Goal: Information Seeking & Learning: Learn about a topic

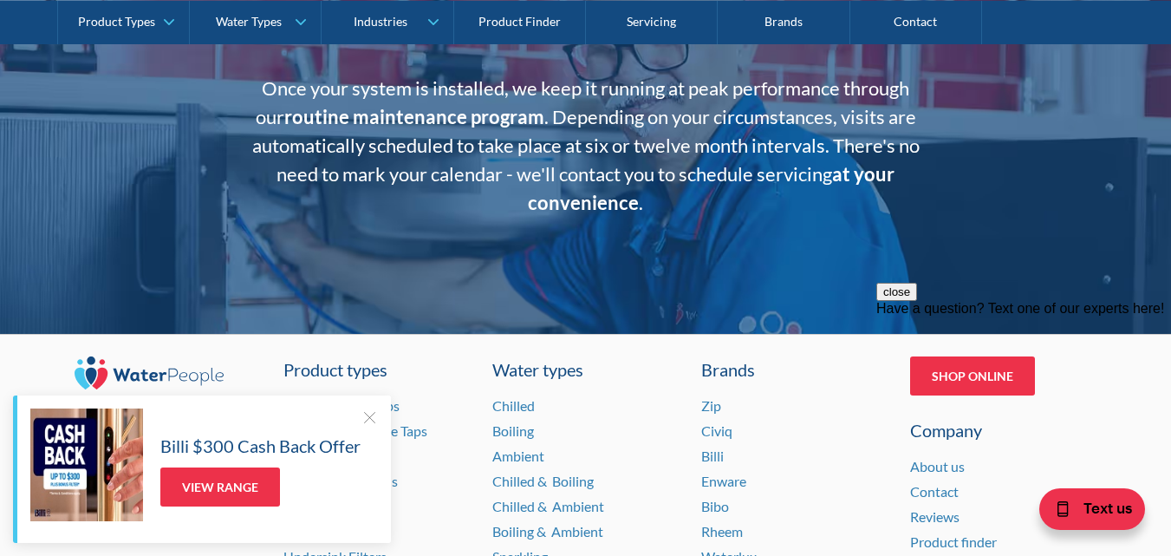
scroll to position [3727, 0]
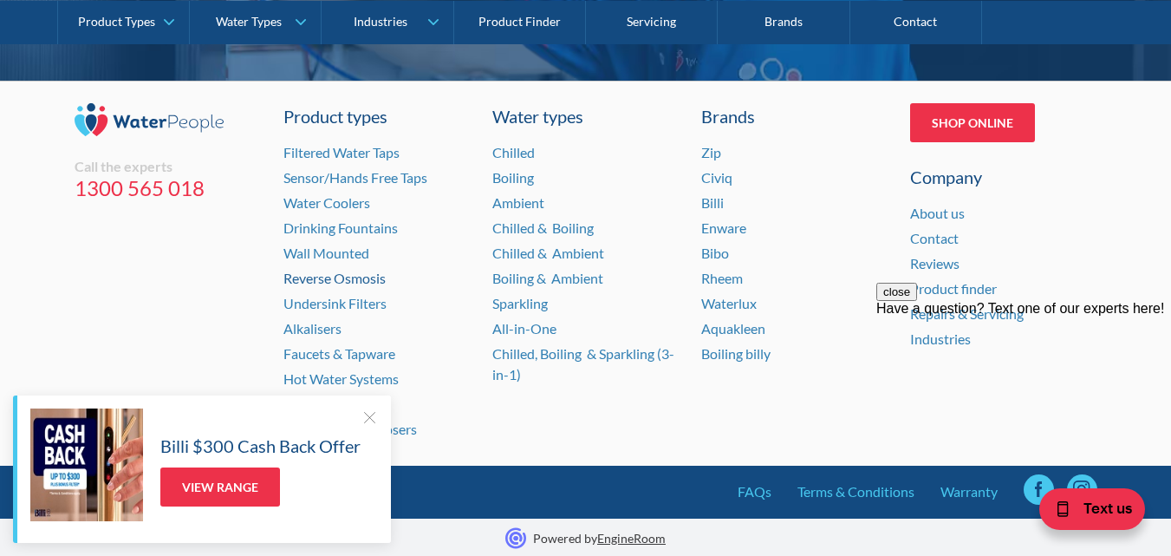
click at [320, 270] on link "Reverse Osmosis" at bounding box center [334, 278] width 102 height 16
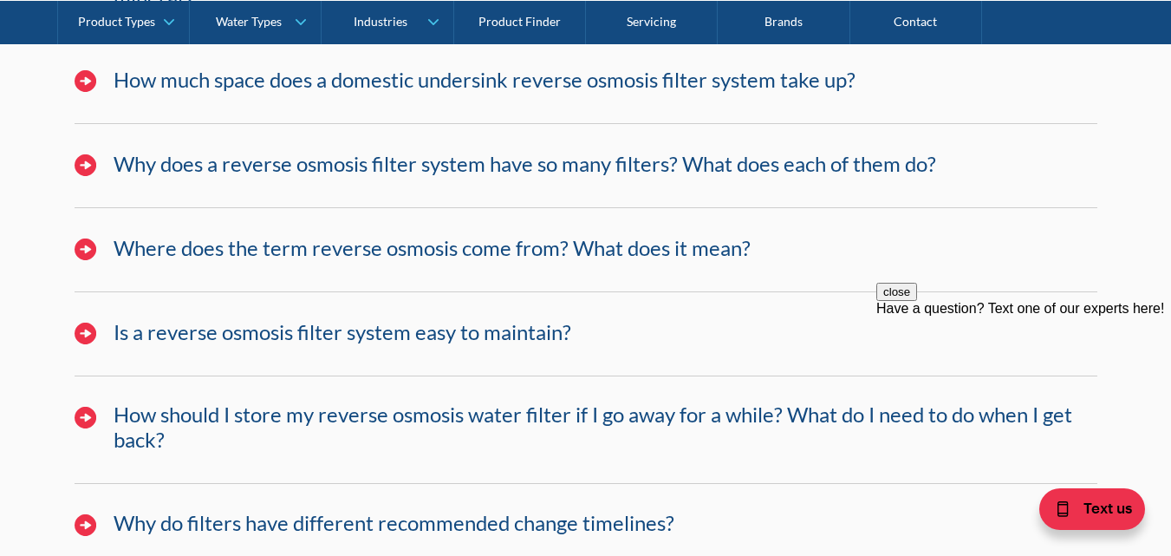
scroll to position [10917, 0]
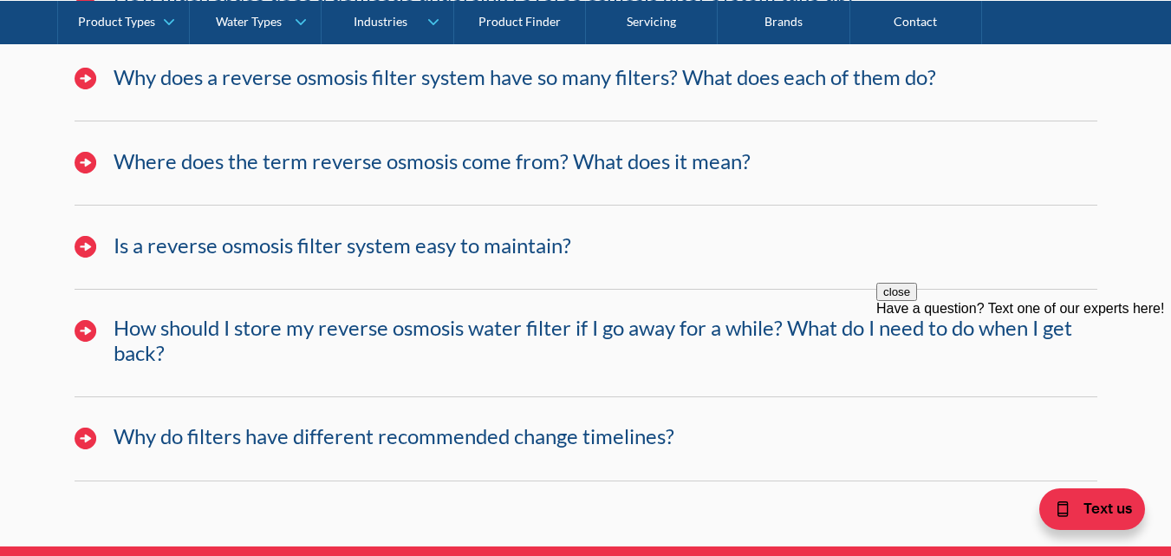
click at [441, 233] on h4 "Is a reverse osmosis filter system easy to maintain?" at bounding box center [343, 245] width 458 height 25
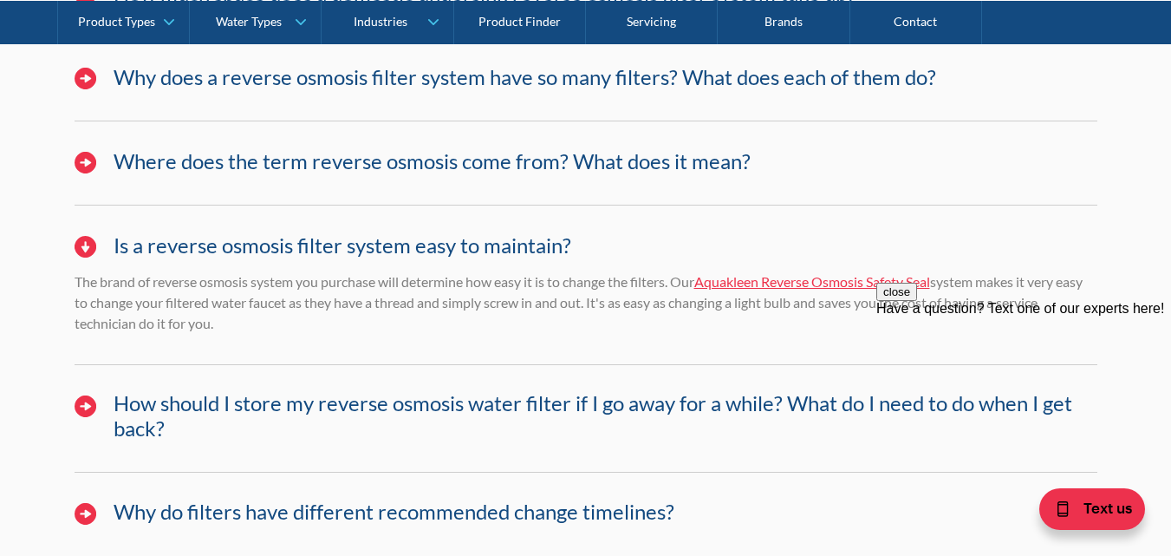
click at [345, 391] on h4 "How should I store my reverse osmosis water filter if I go away for a while? Wh…" at bounding box center [606, 416] width 984 height 50
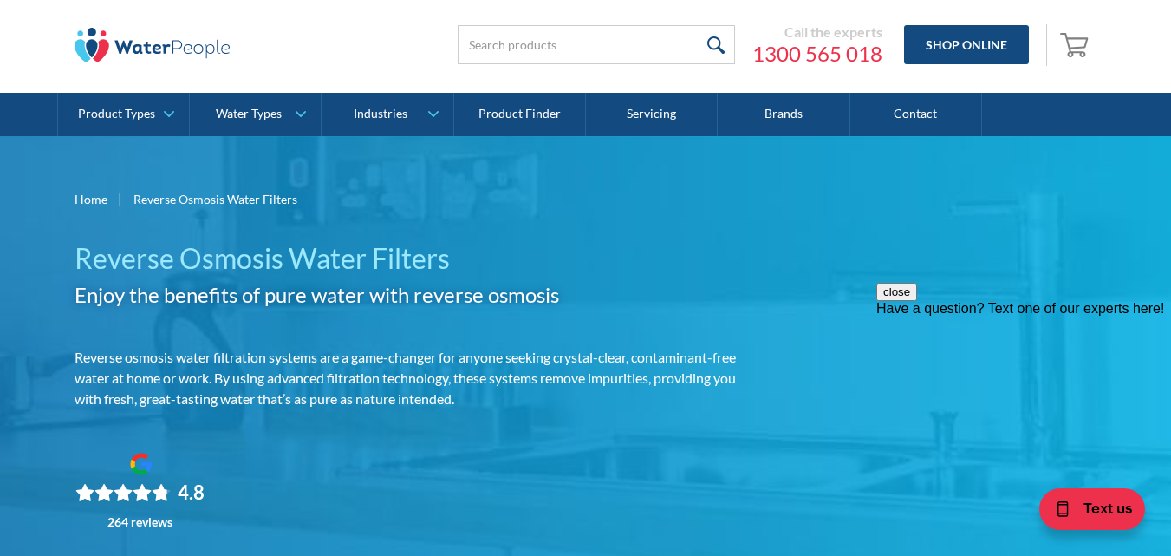
scroll to position [0, 0]
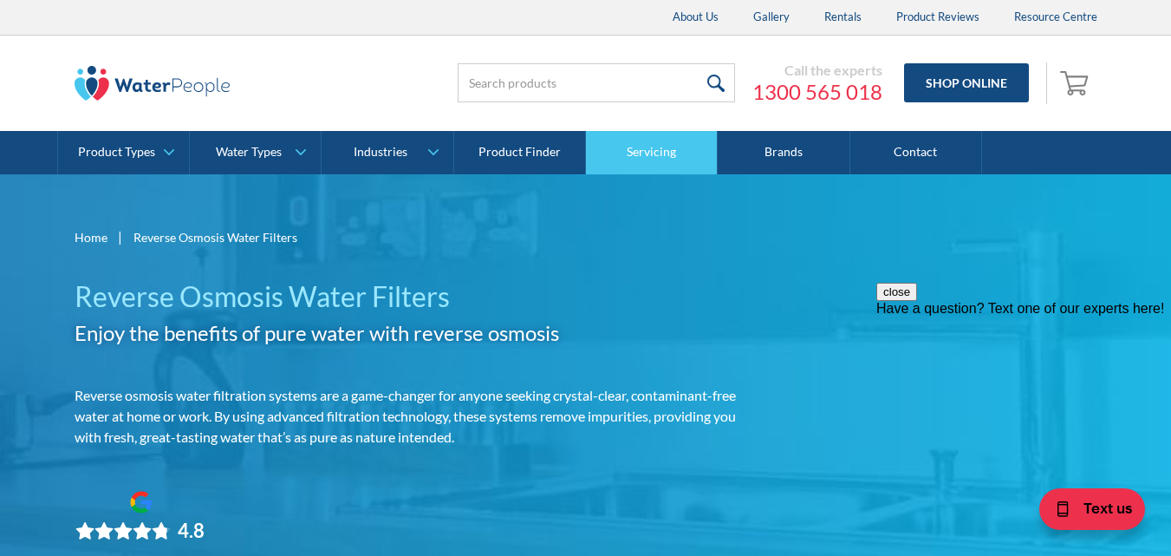
click at [650, 159] on link "Servicing" at bounding box center [652, 152] width 132 height 43
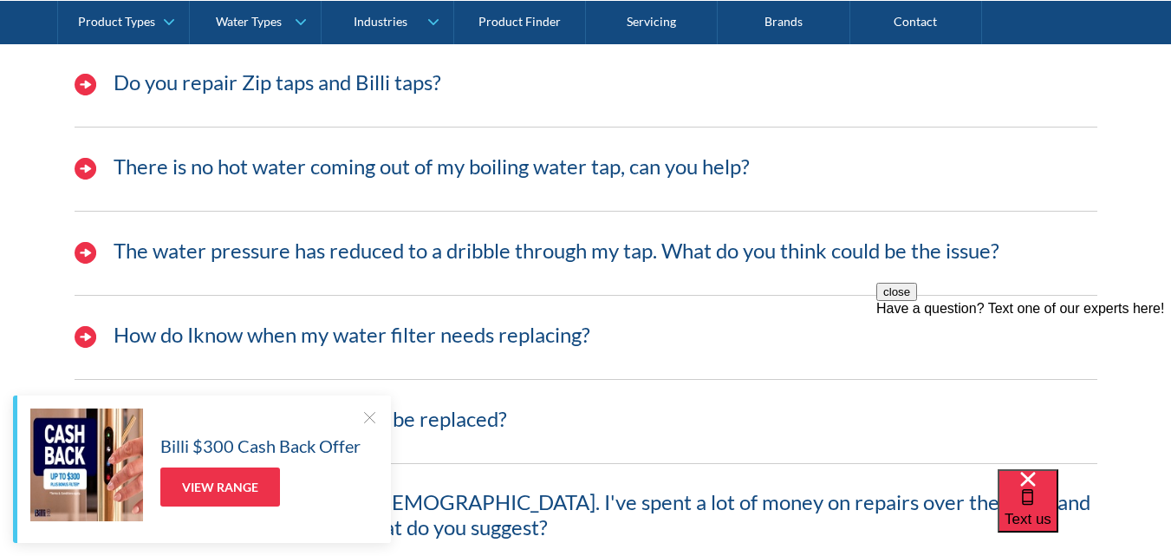
scroll to position [5198, 0]
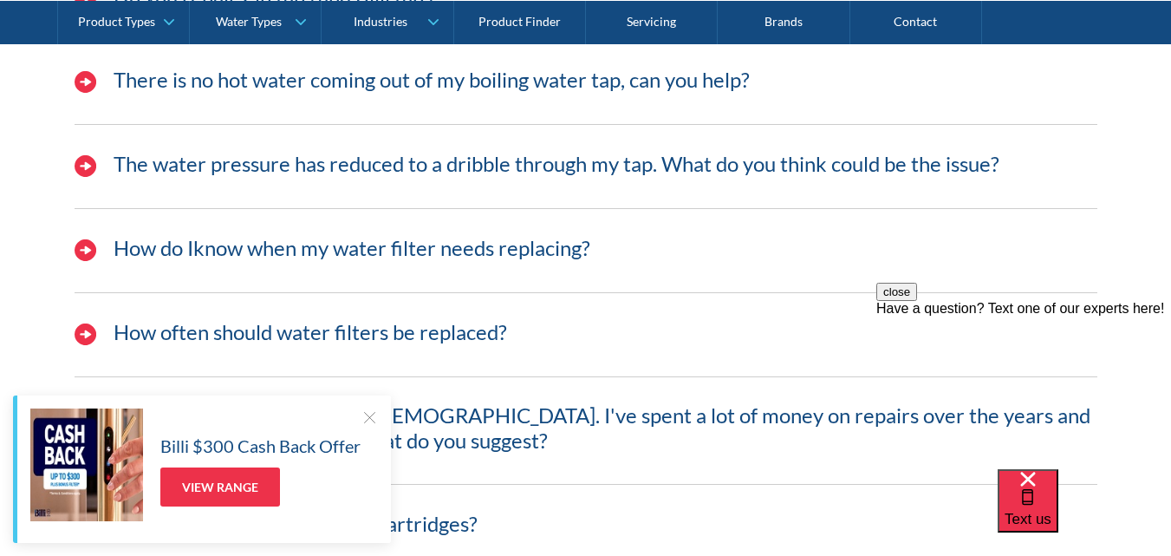
click at [381, 248] on h4 "How do Iknow when my water filter needs replacing?" at bounding box center [352, 248] width 477 height 25
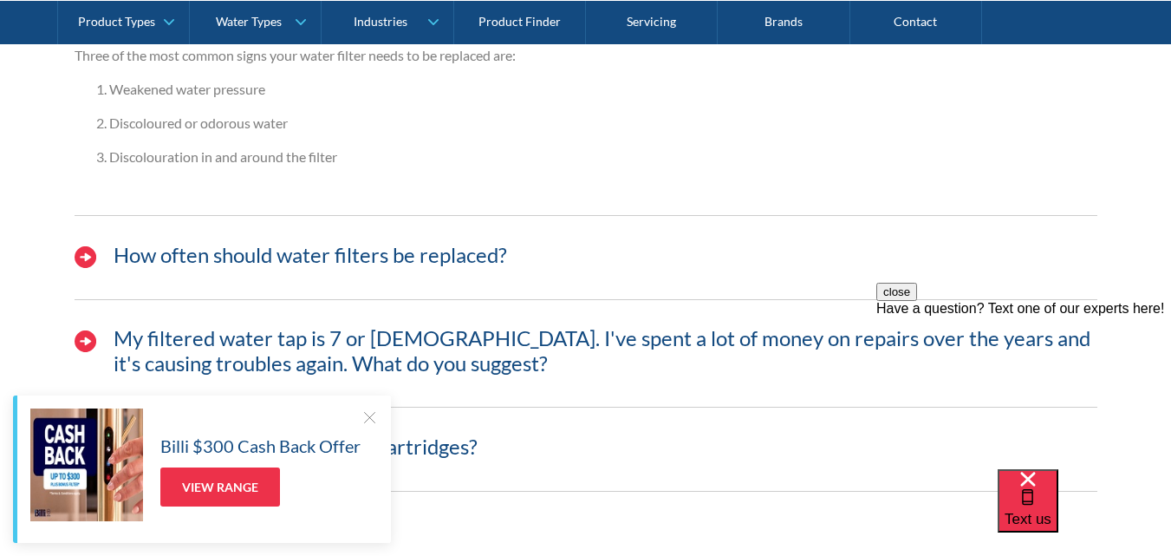
scroll to position [5459, 0]
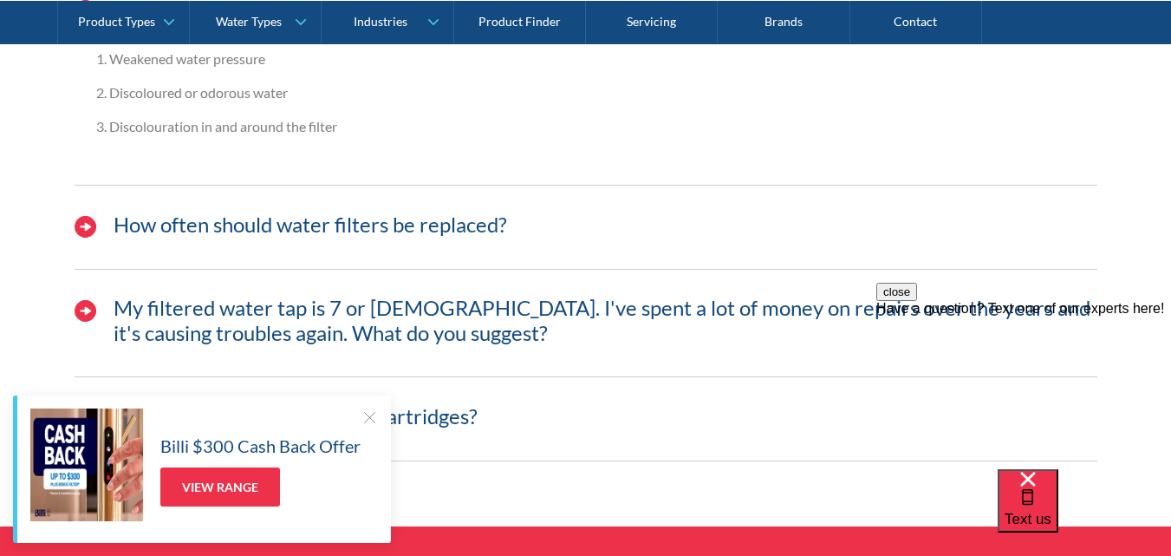
click at [498, 227] on h4 "How often should water filters be replaced?" at bounding box center [311, 224] width 394 height 25
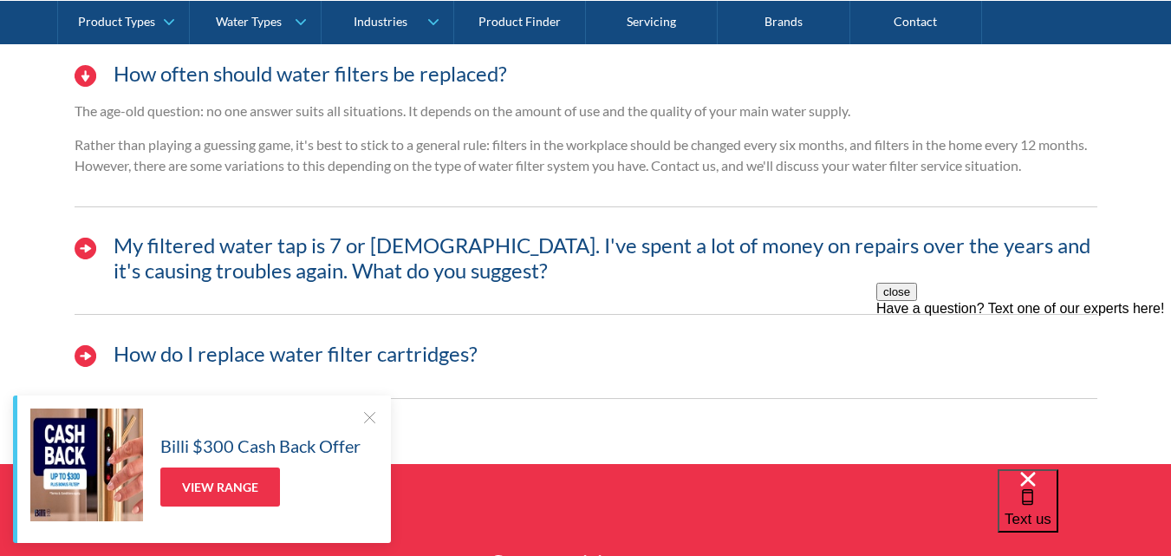
scroll to position [5632, 0]
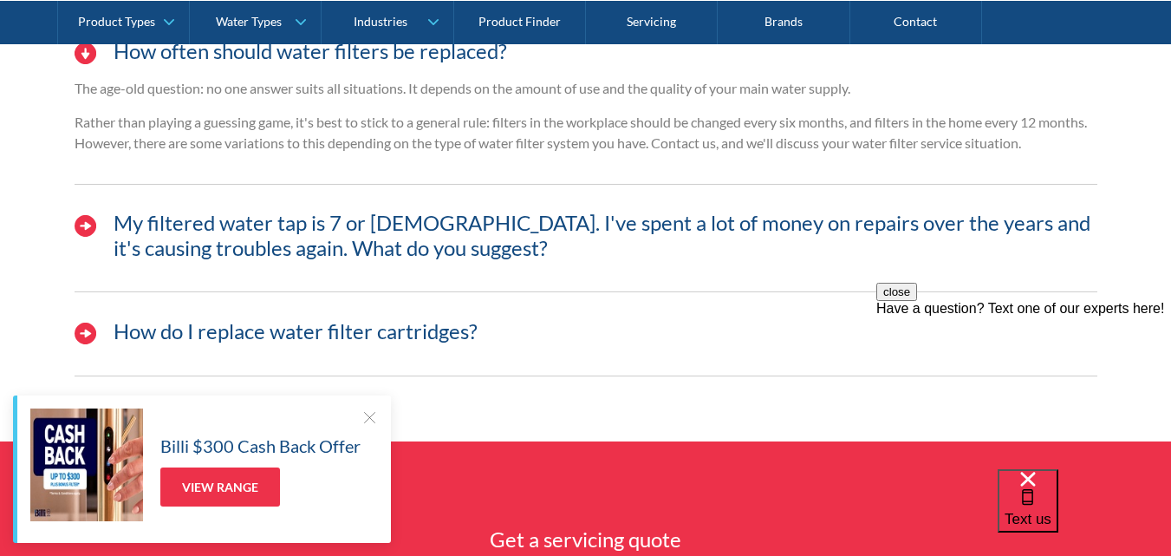
click at [493, 238] on h4 "My filtered water tap is 7 or 8 years old. I've spent a lot of money on repairs…" at bounding box center [606, 236] width 984 height 50
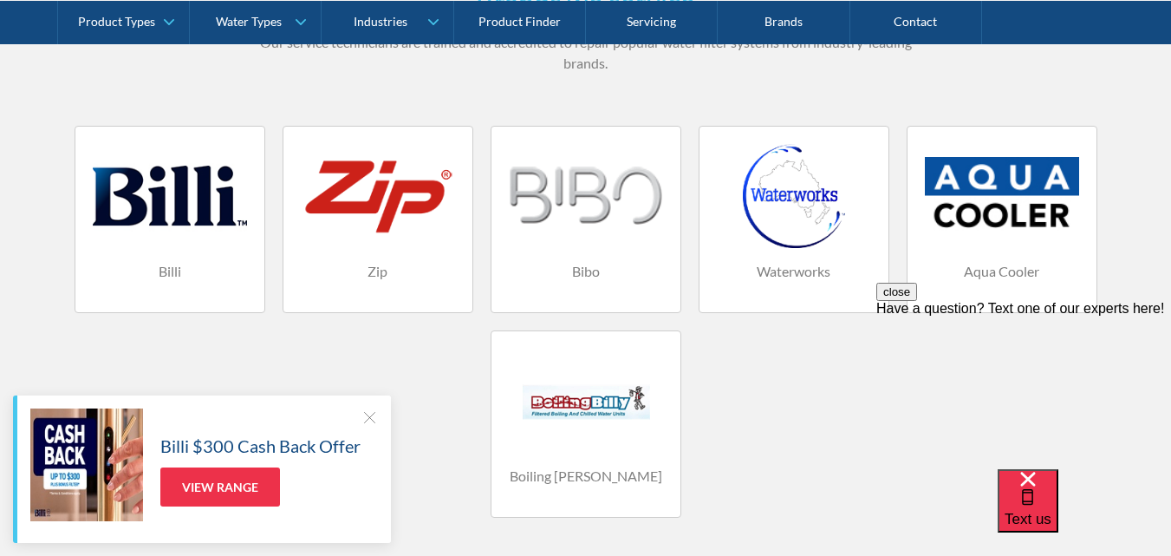
scroll to position [896, 0]
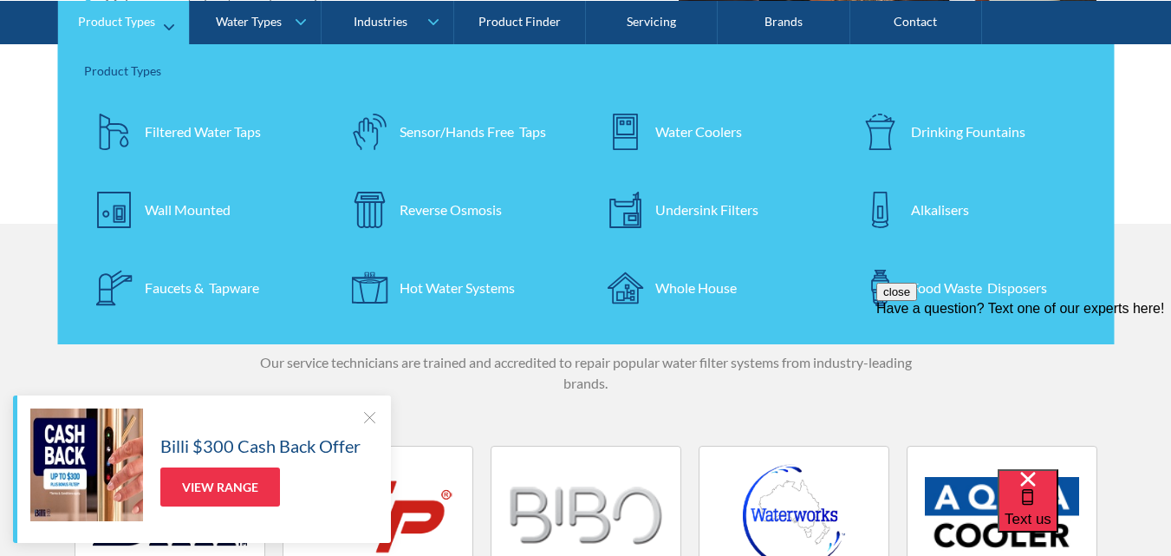
click at [212, 143] on link "Filtered Water Taps" at bounding box center [203, 131] width 238 height 61
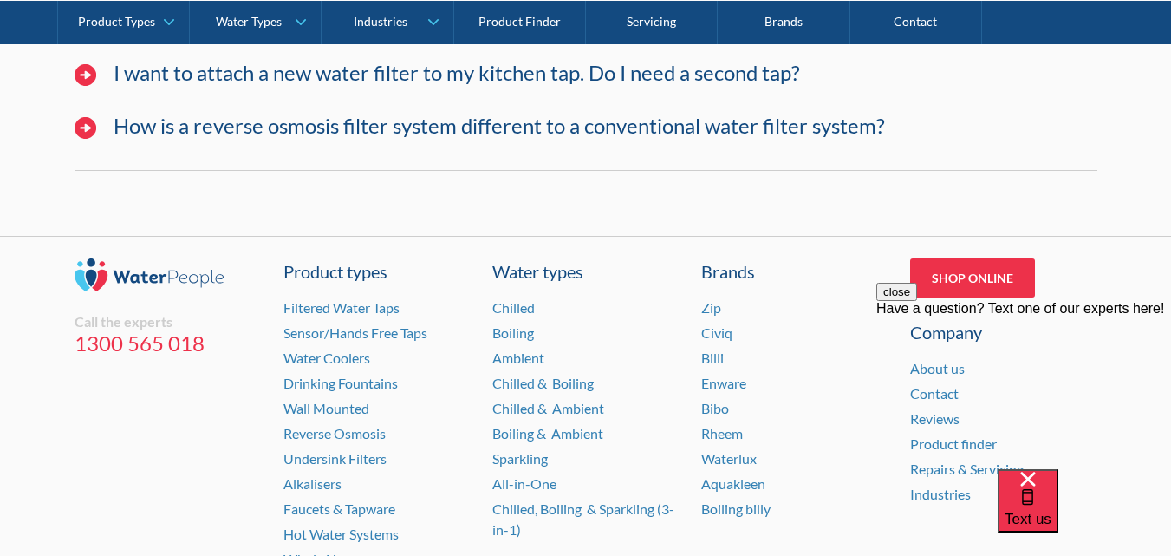
scroll to position [5393, 0]
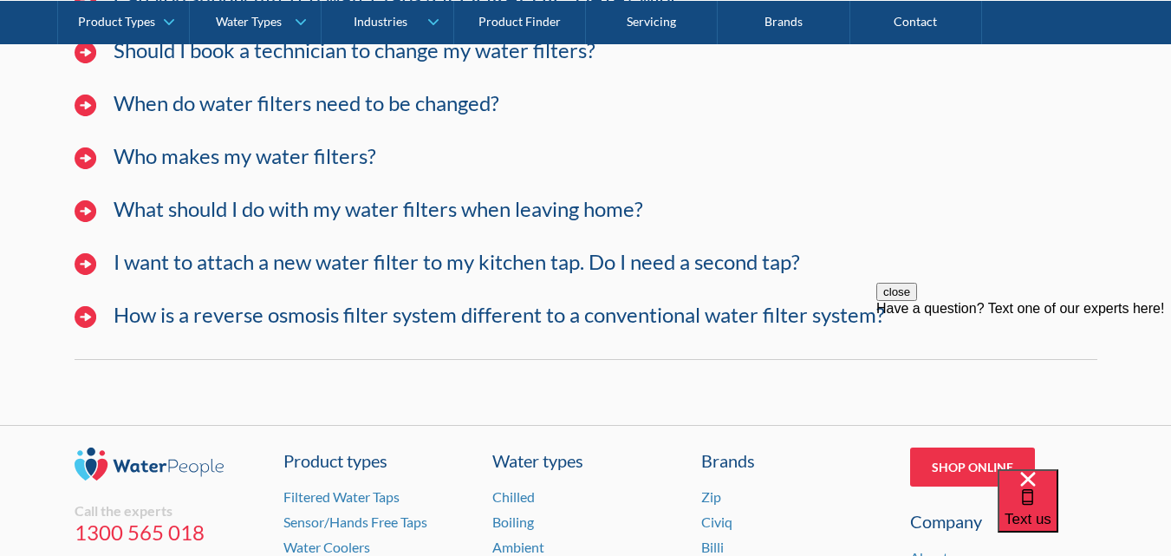
click at [370, 330] on div "How is a reverse osmosis filter system different to a conventional water filter…" at bounding box center [586, 324] width 1040 height 70
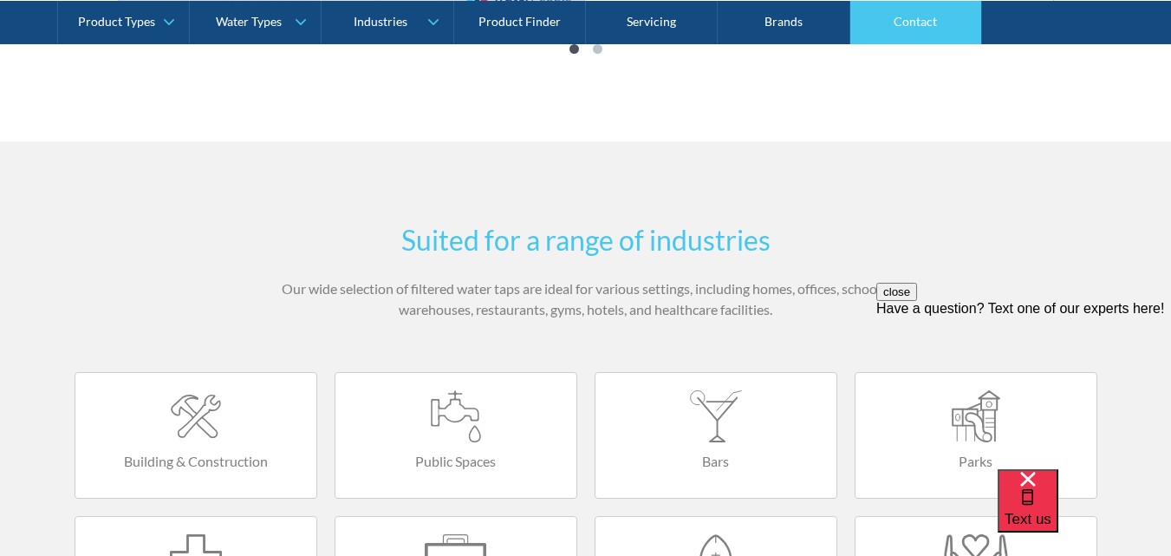
scroll to position [3139, 0]
